Goal: Task Accomplishment & Management: Manage account settings

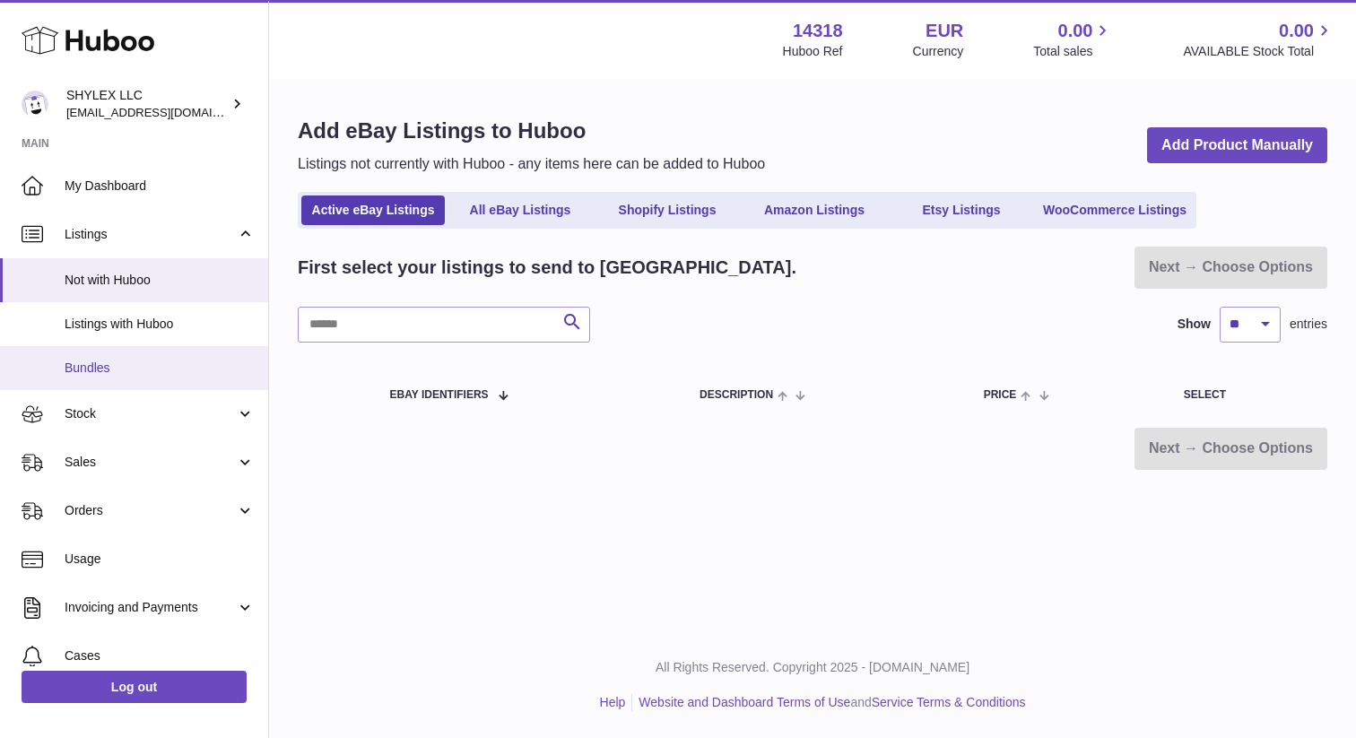
click at [118, 369] on span "Bundles" at bounding box center [160, 368] width 190 height 17
click at [190, 377] on link "Bundles" at bounding box center [134, 368] width 268 height 44
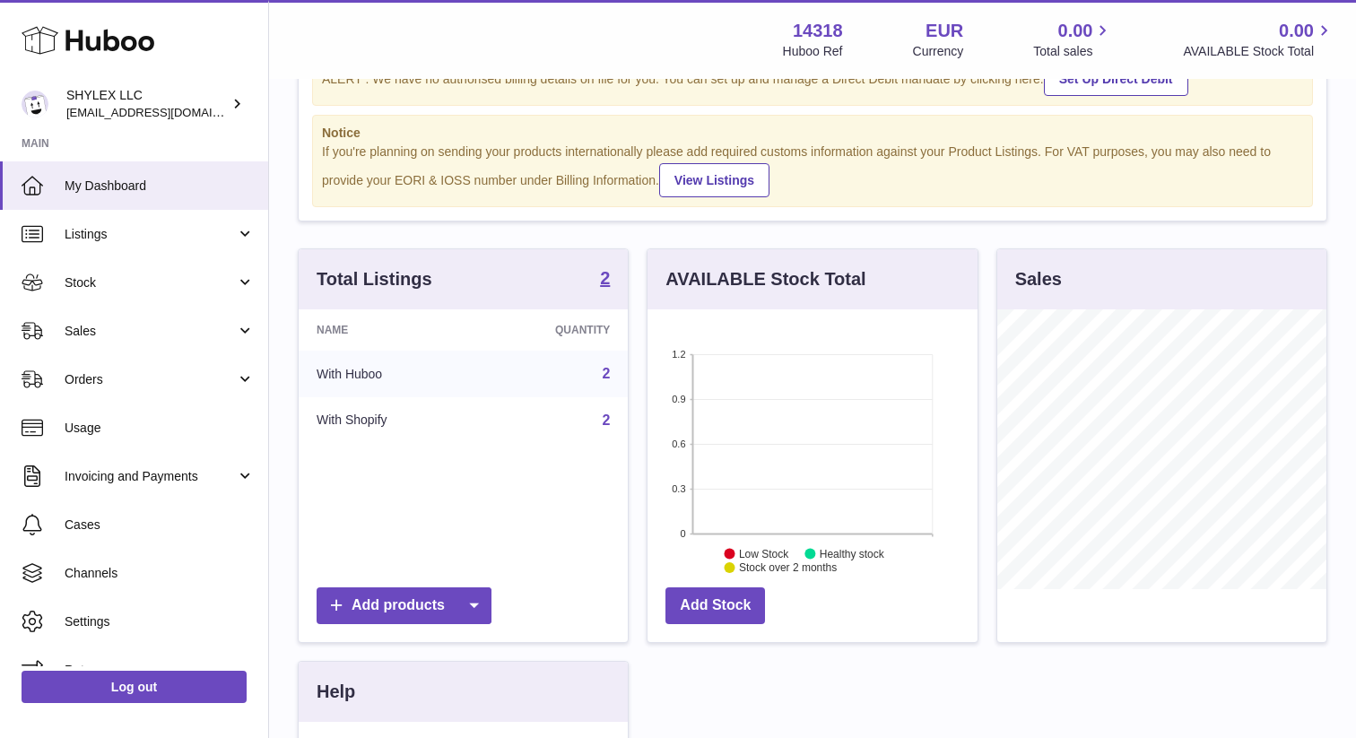
scroll to position [107, 0]
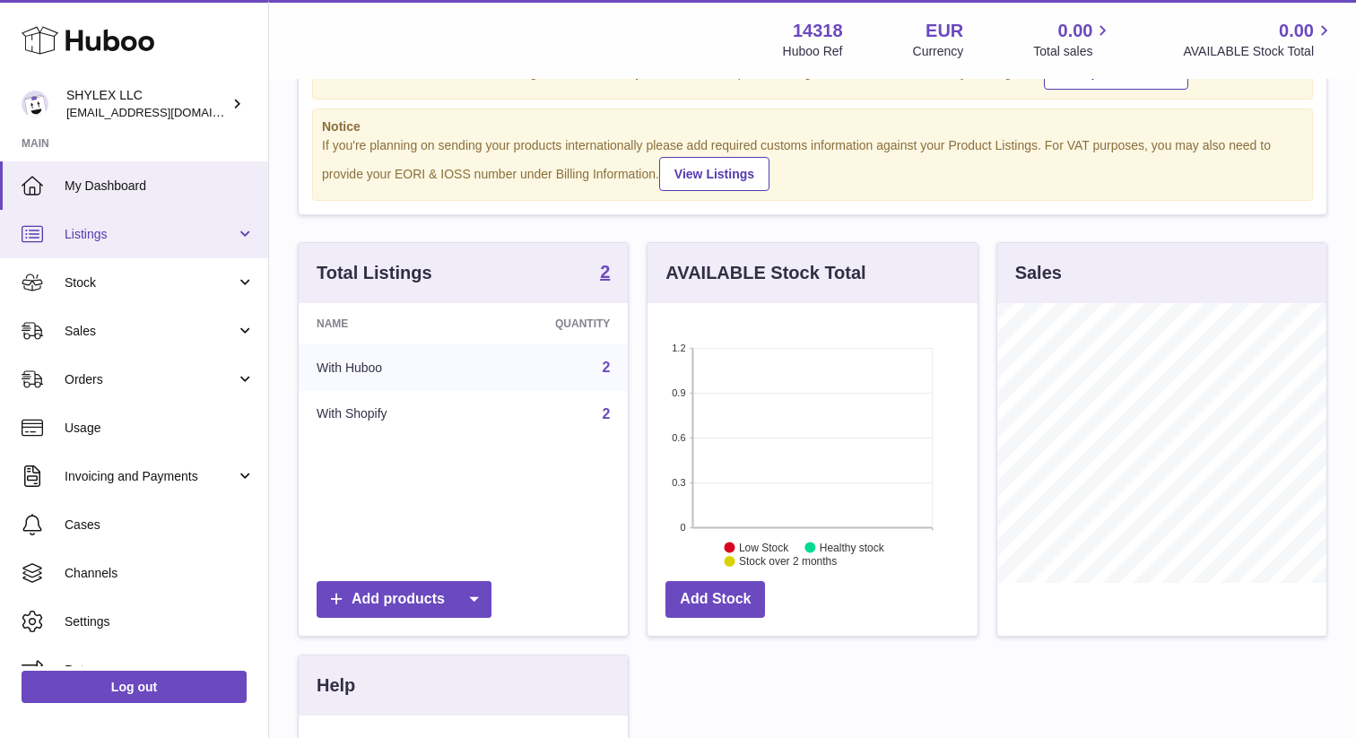
click at [182, 237] on span "Listings" at bounding box center [150, 234] width 171 height 17
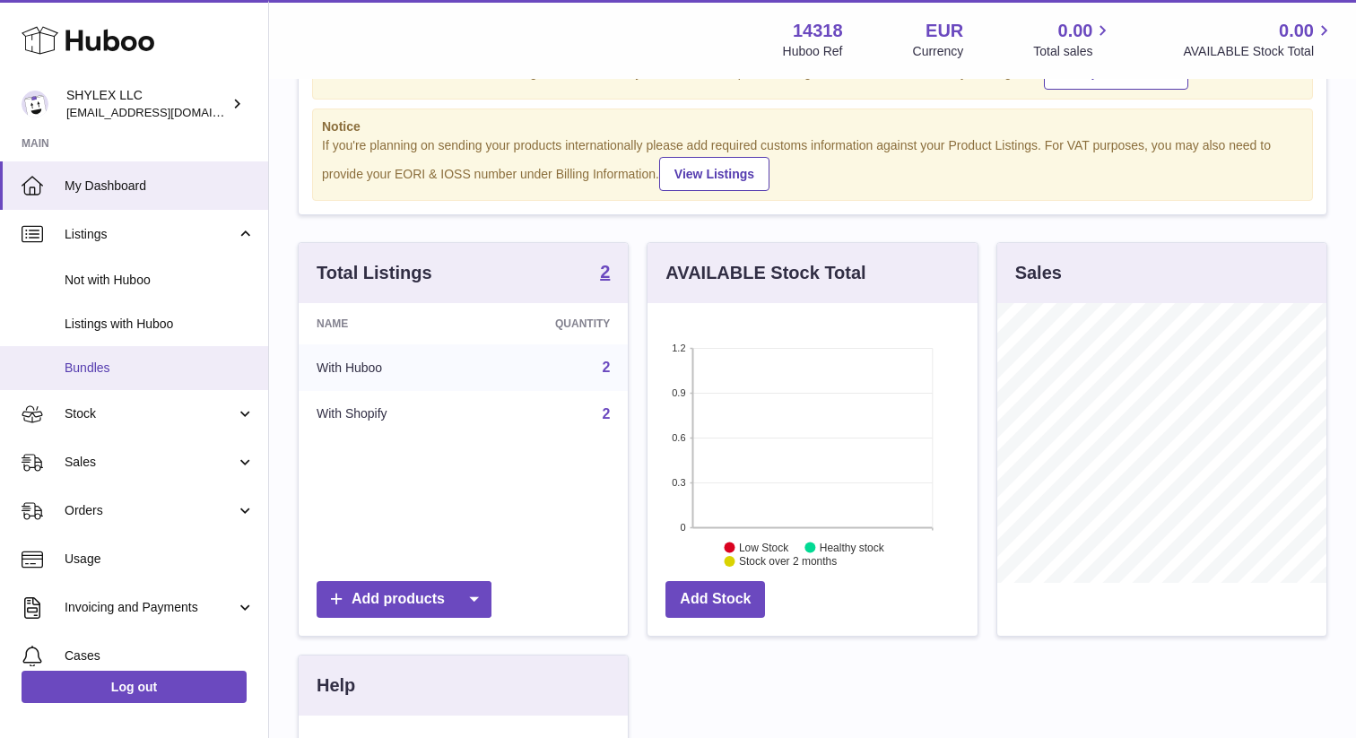
click at [212, 381] on link "Bundles" at bounding box center [134, 368] width 268 height 44
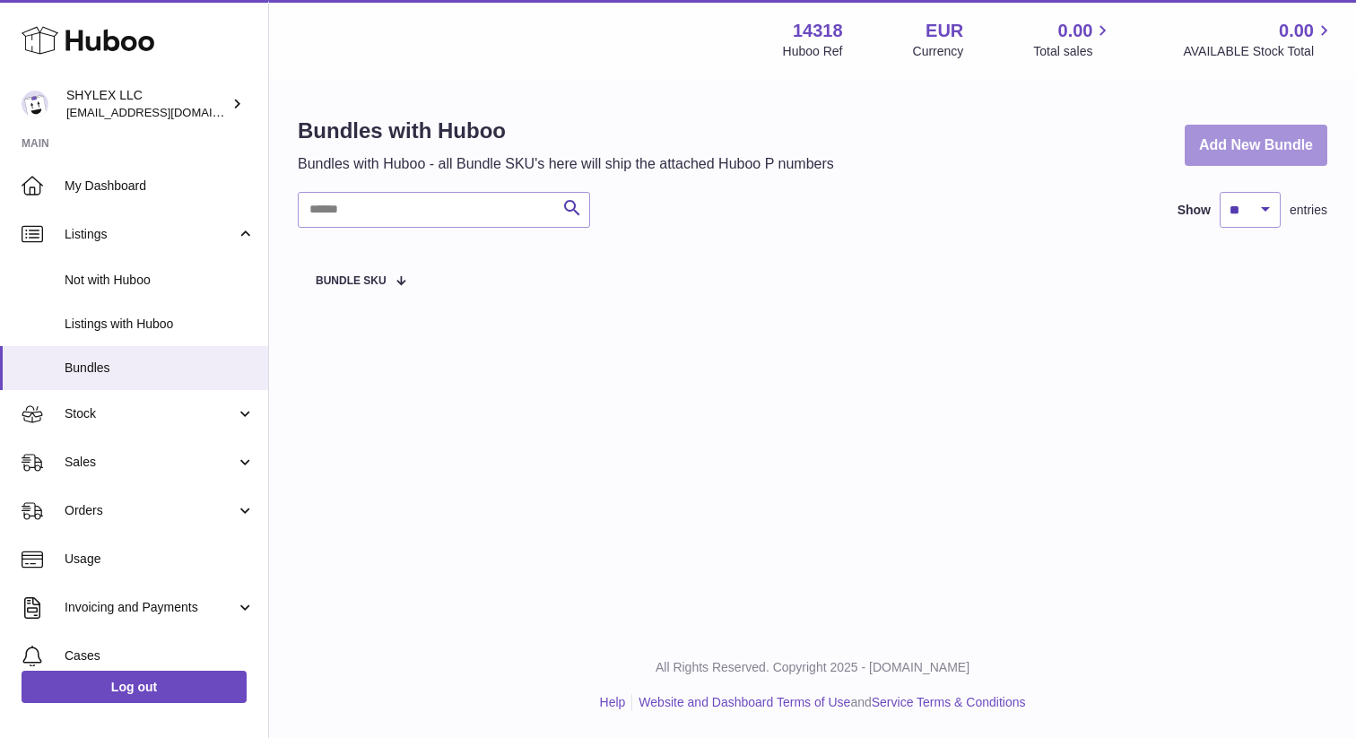
click at [1244, 144] on link "Add New Bundle" at bounding box center [1256, 146] width 143 height 42
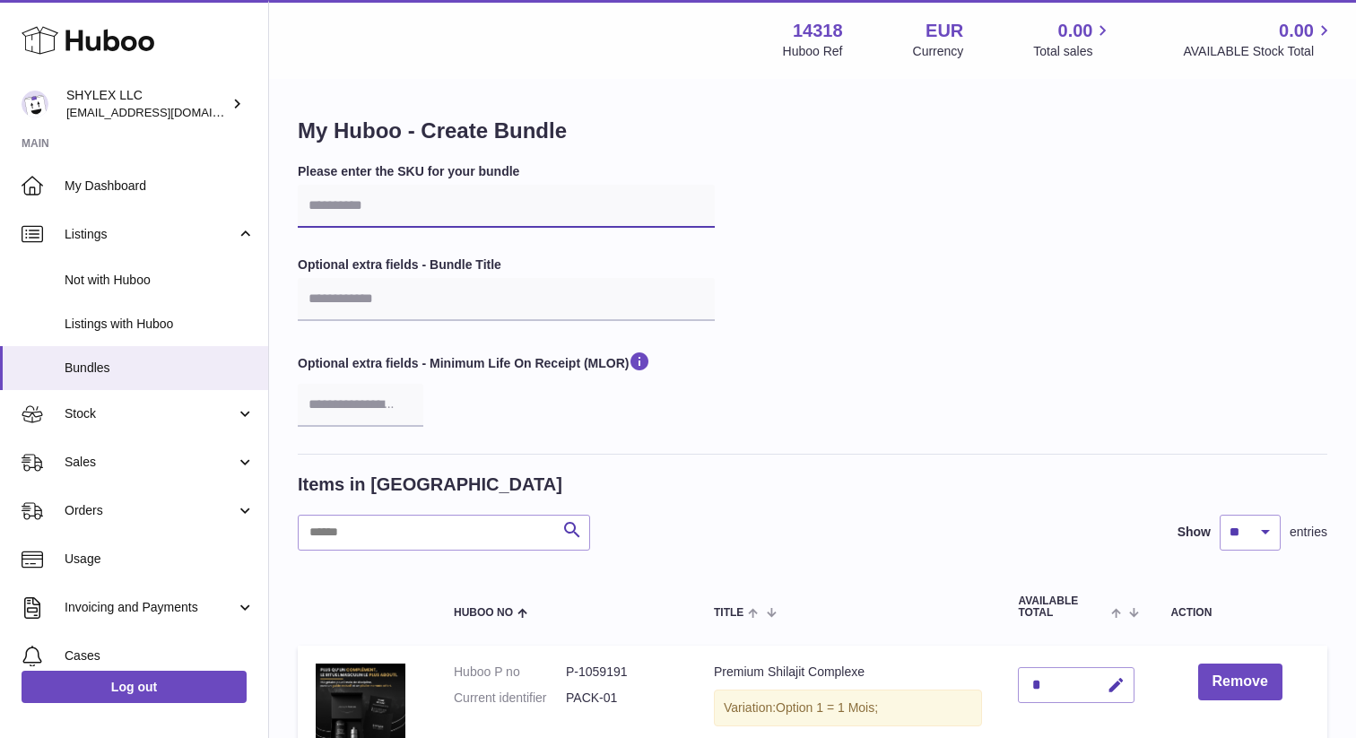
click at [457, 214] on input "text" at bounding box center [506, 206] width 417 height 43
click at [485, 165] on label "Please enter the SKU for your bundle" at bounding box center [506, 171] width 417 height 17
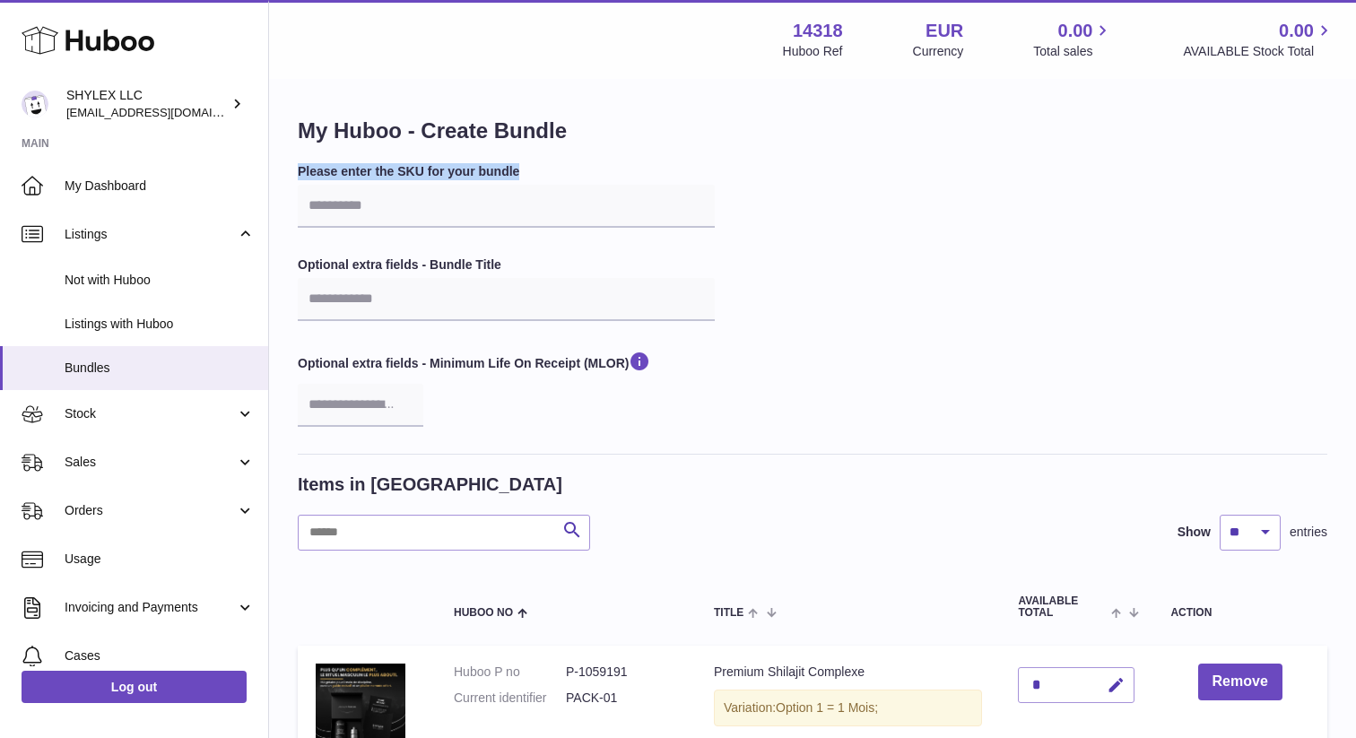
copy div "Please enter the SKU for your bundle"
click at [134, 281] on span "Not with Huboo" at bounding box center [160, 280] width 190 height 17
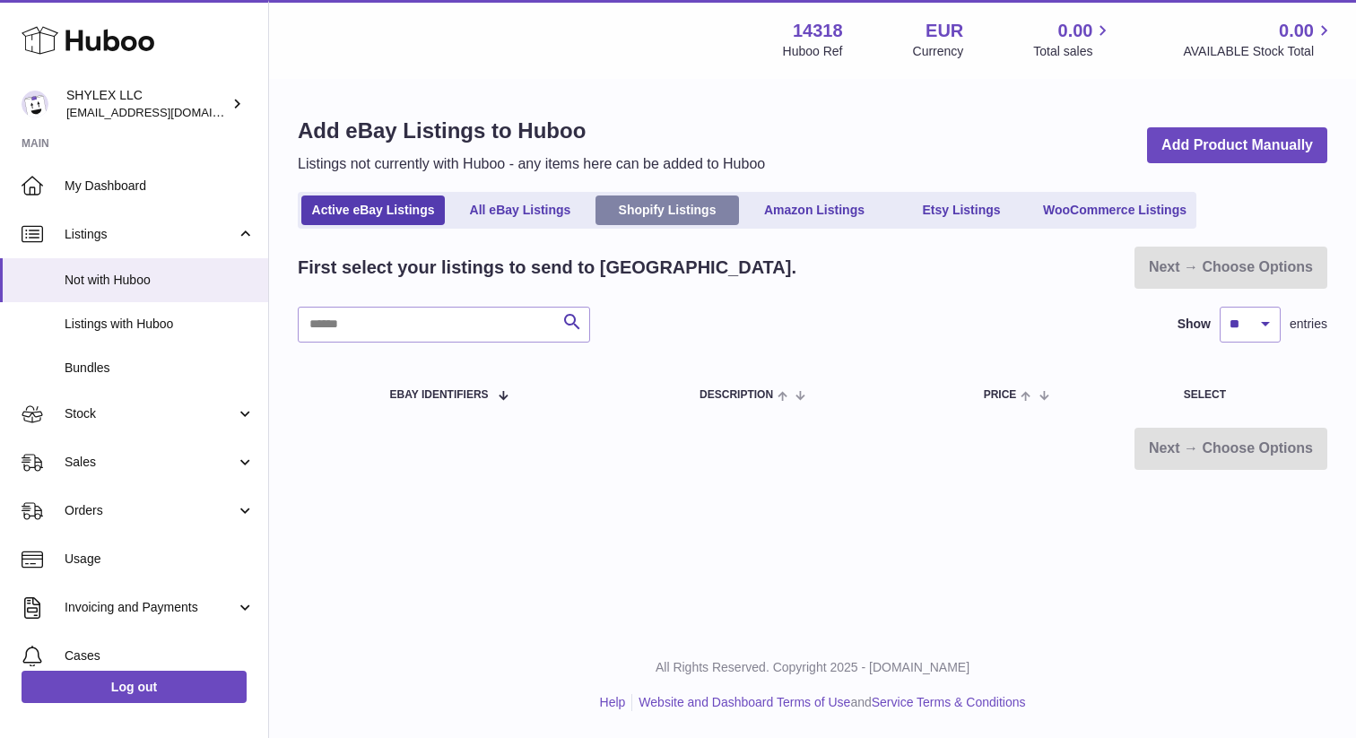
click at [701, 209] on link "Shopify Listings" at bounding box center [668, 211] width 144 height 30
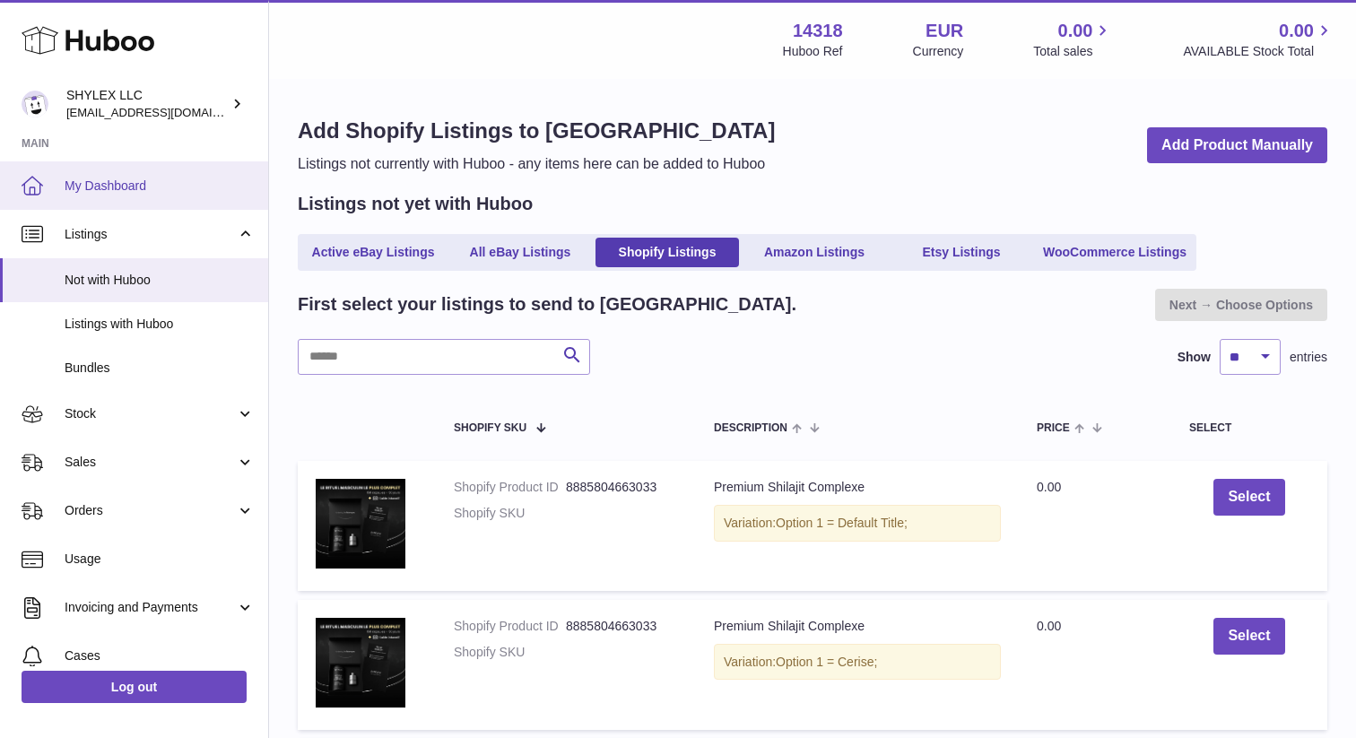
click at [141, 176] on link "My Dashboard" at bounding box center [134, 185] width 268 height 48
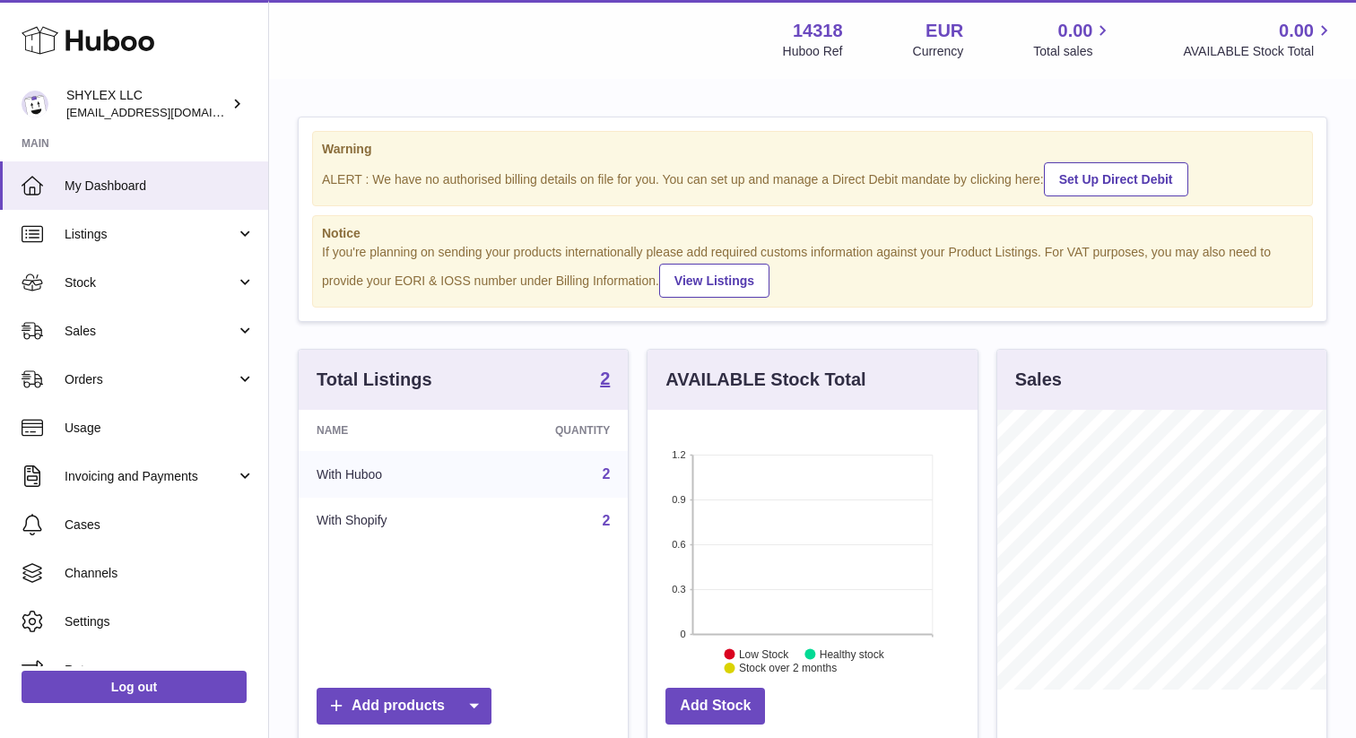
scroll to position [280, 329]
click at [153, 231] on span "Listings" at bounding box center [150, 234] width 171 height 17
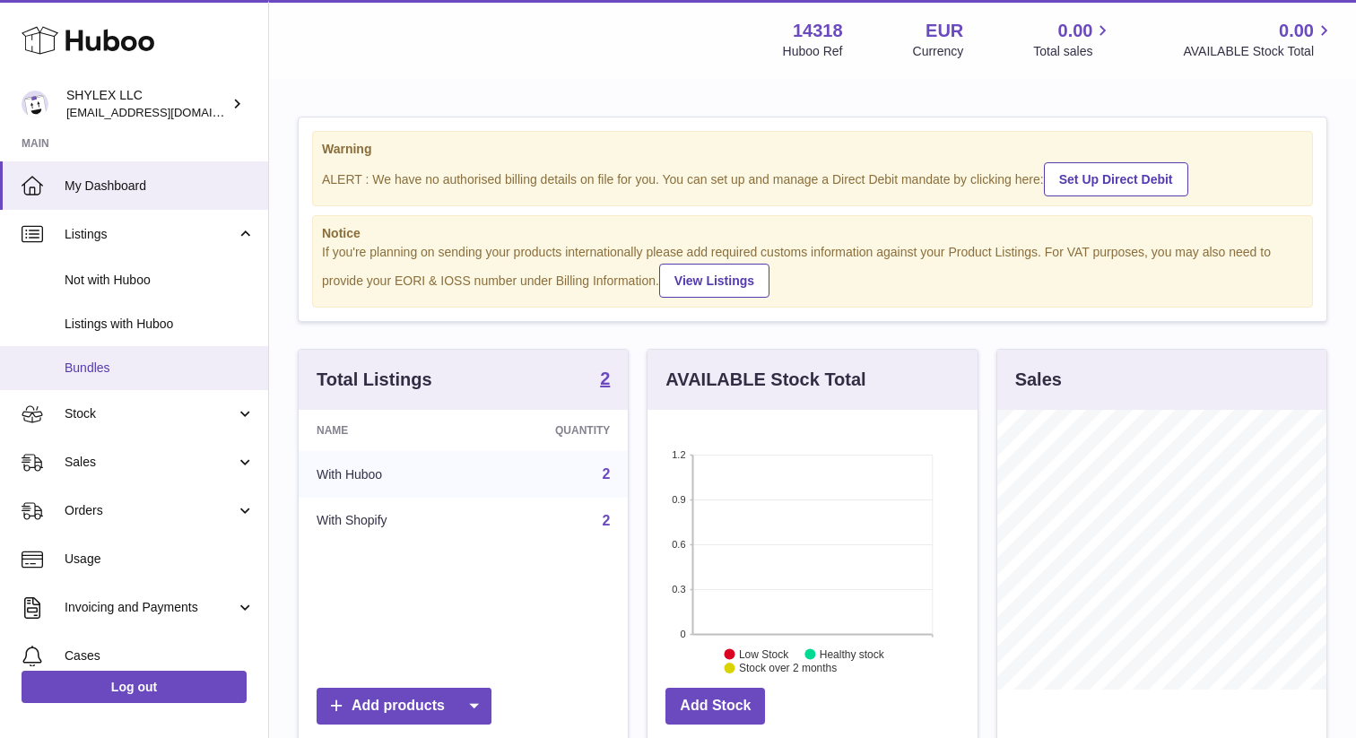
click at [114, 376] on span "Bundles" at bounding box center [160, 368] width 190 height 17
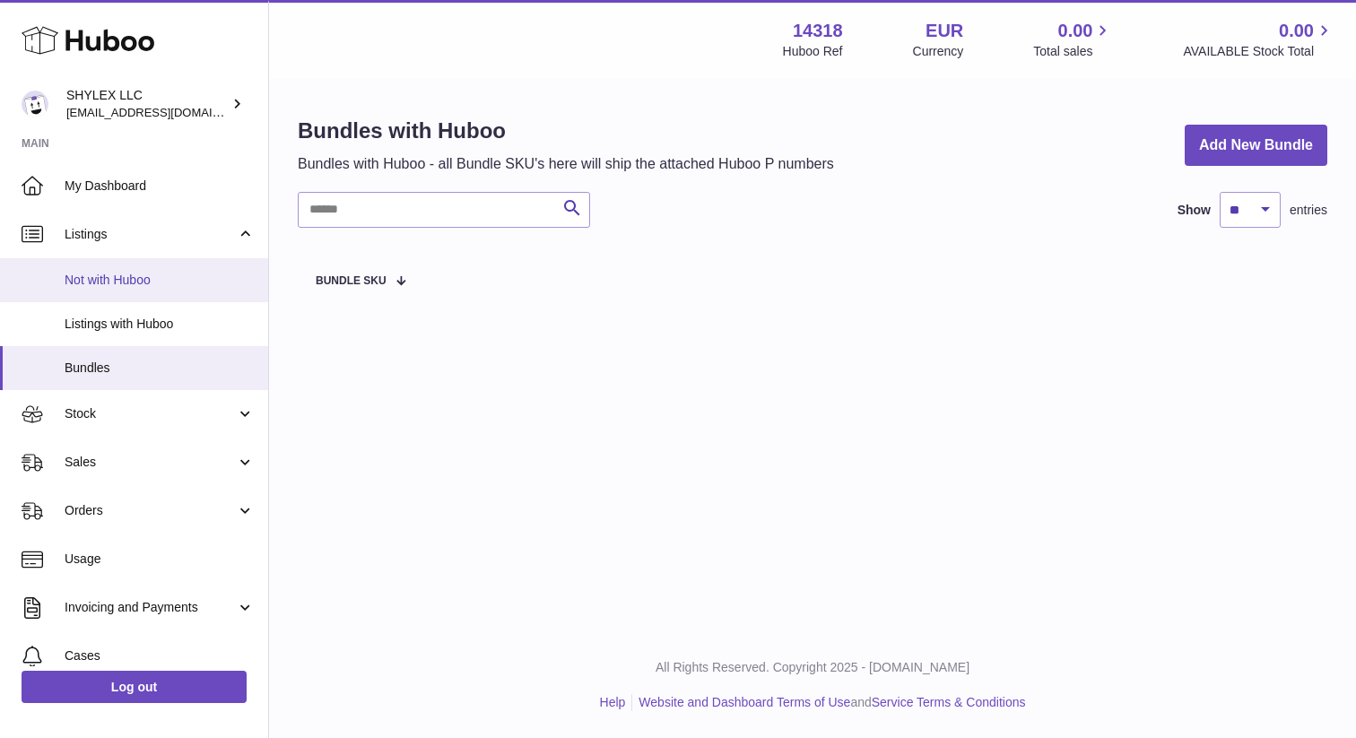
click at [142, 280] on span "Not with Huboo" at bounding box center [160, 280] width 190 height 17
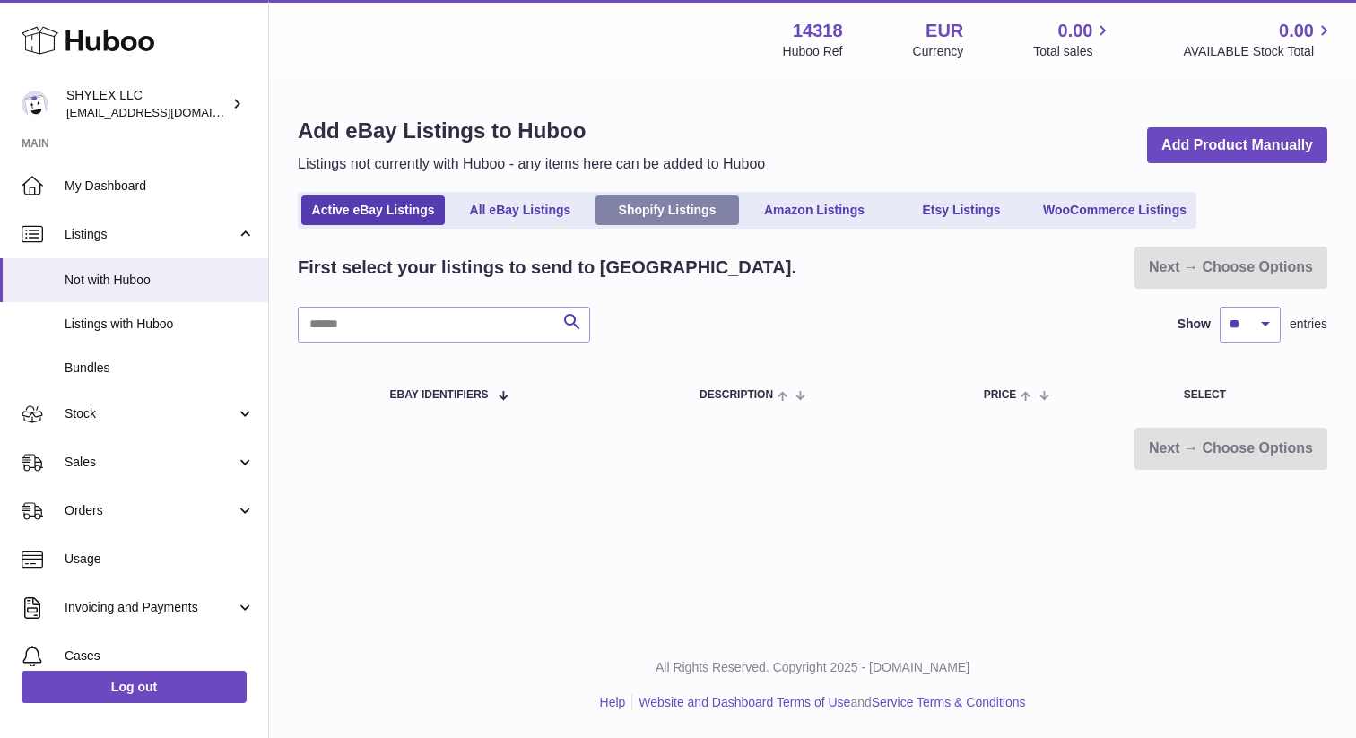
click at [674, 208] on link "Shopify Listings" at bounding box center [668, 211] width 144 height 30
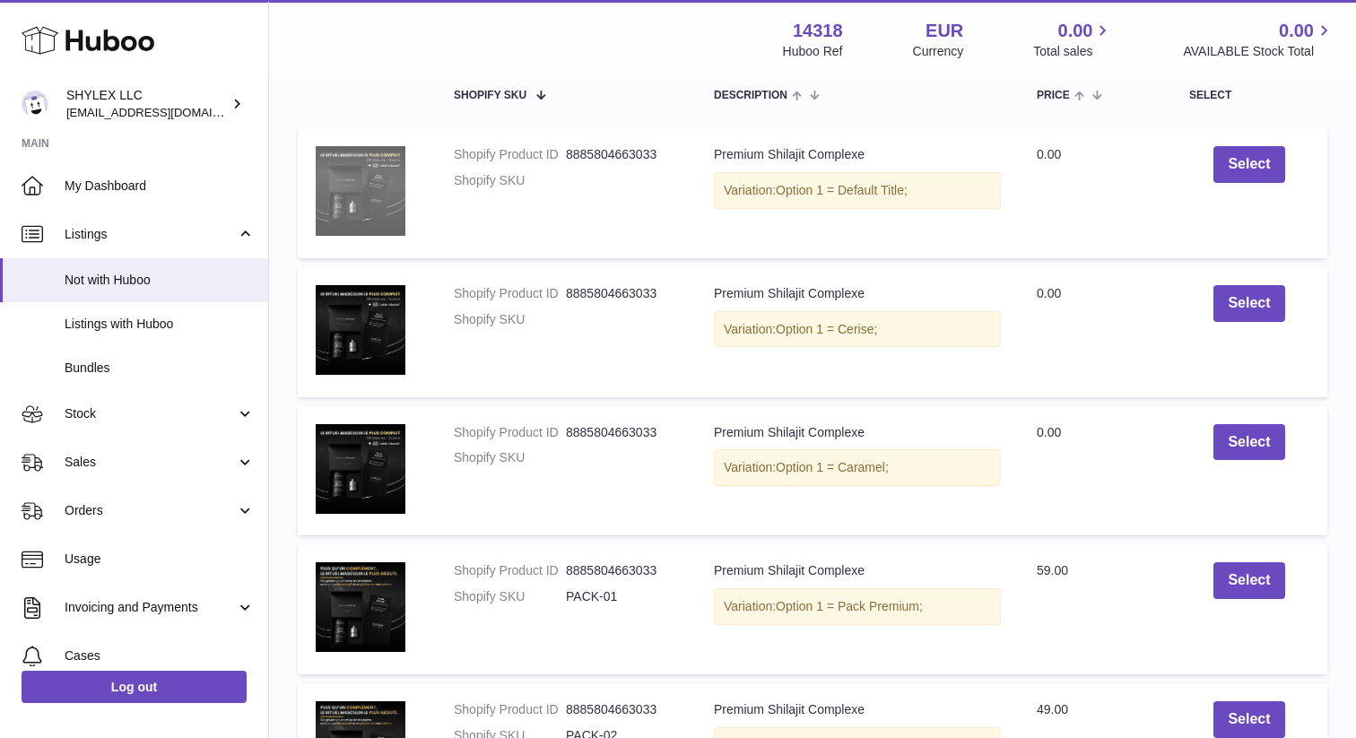
scroll to position [321, 0]
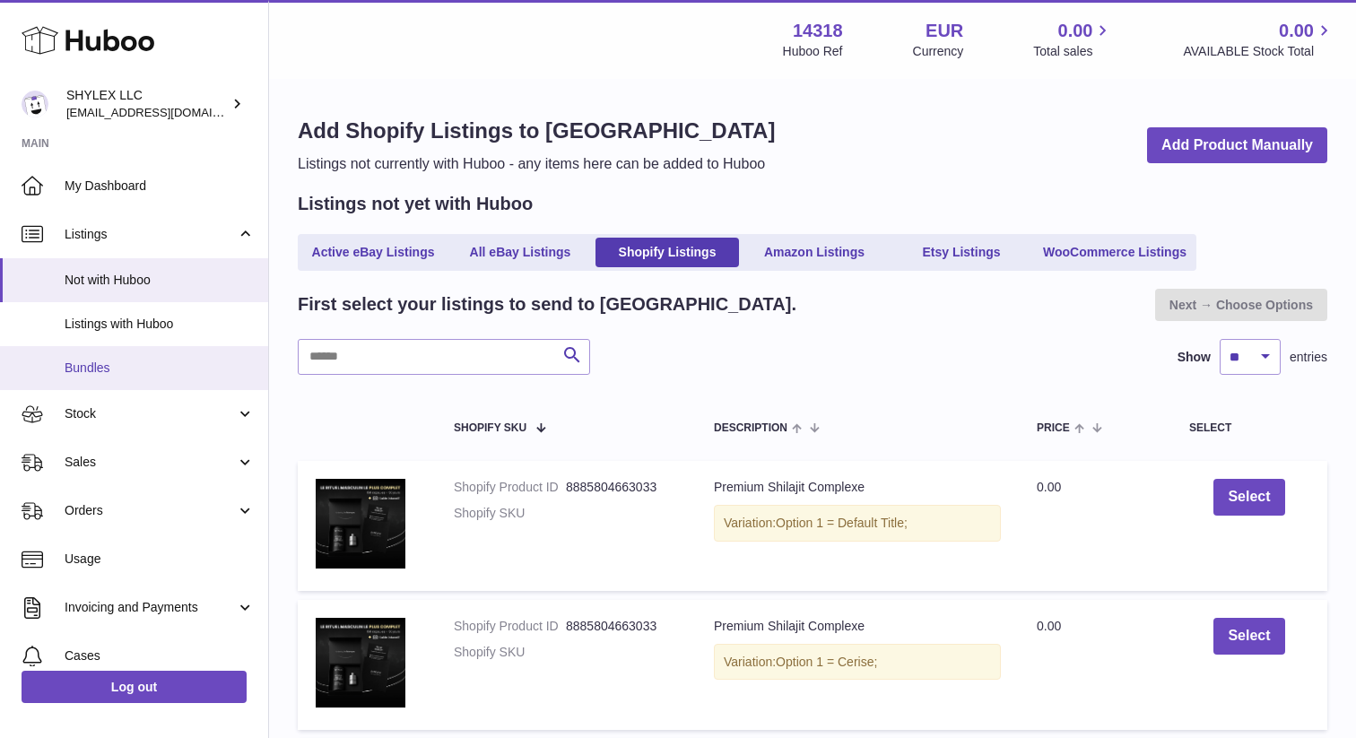
click at [176, 367] on span "Bundles" at bounding box center [160, 368] width 190 height 17
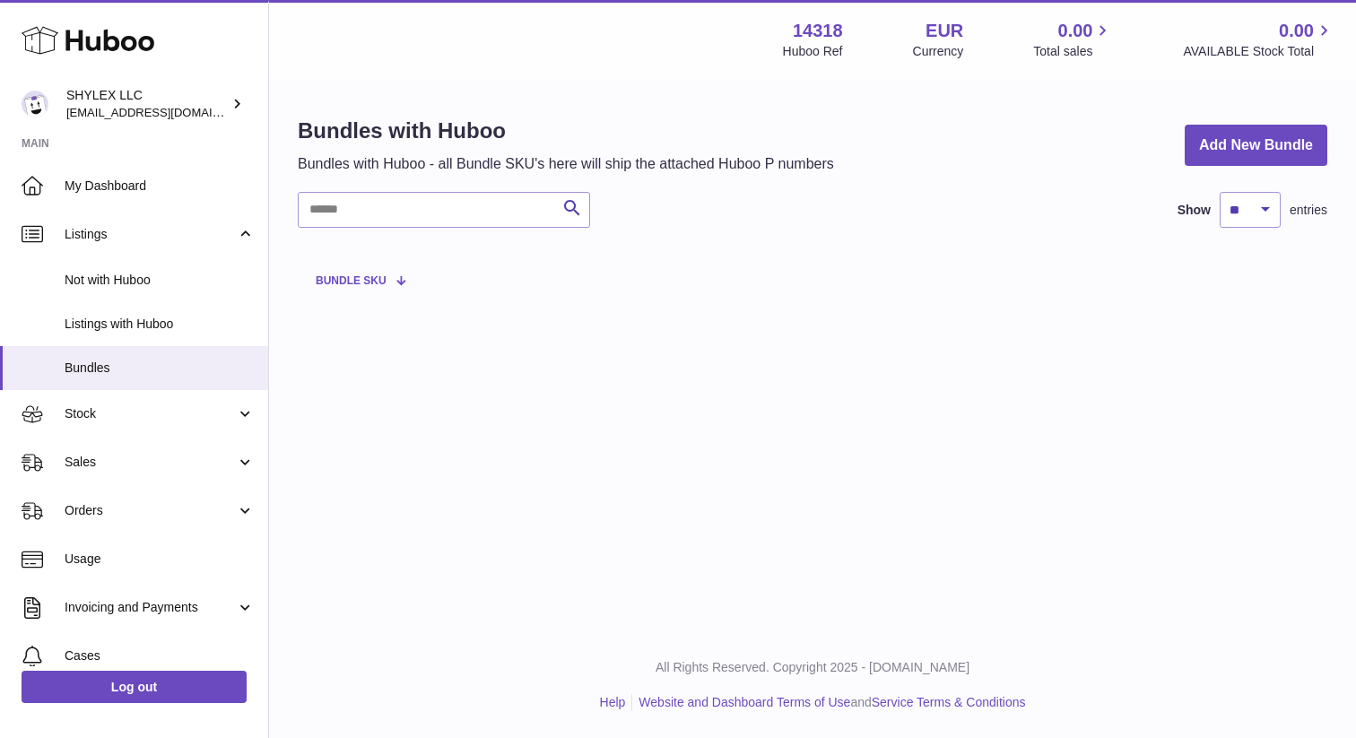
click at [393, 282] on span at bounding box center [394, 280] width 15 height 14
click at [393, 281] on span at bounding box center [394, 280] width 15 height 14
